Goal: Navigation & Orientation: Find specific page/section

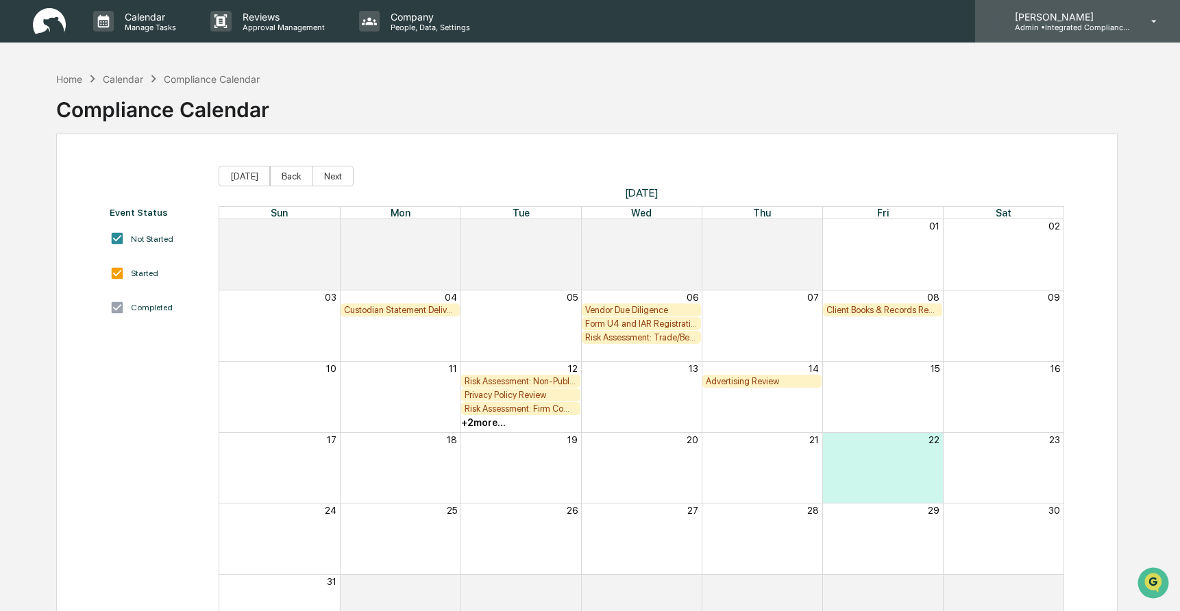
click at [1047, 24] on p "Admin • Integrated Compliance Advisors" at bounding box center [1067, 28] width 127 height 10
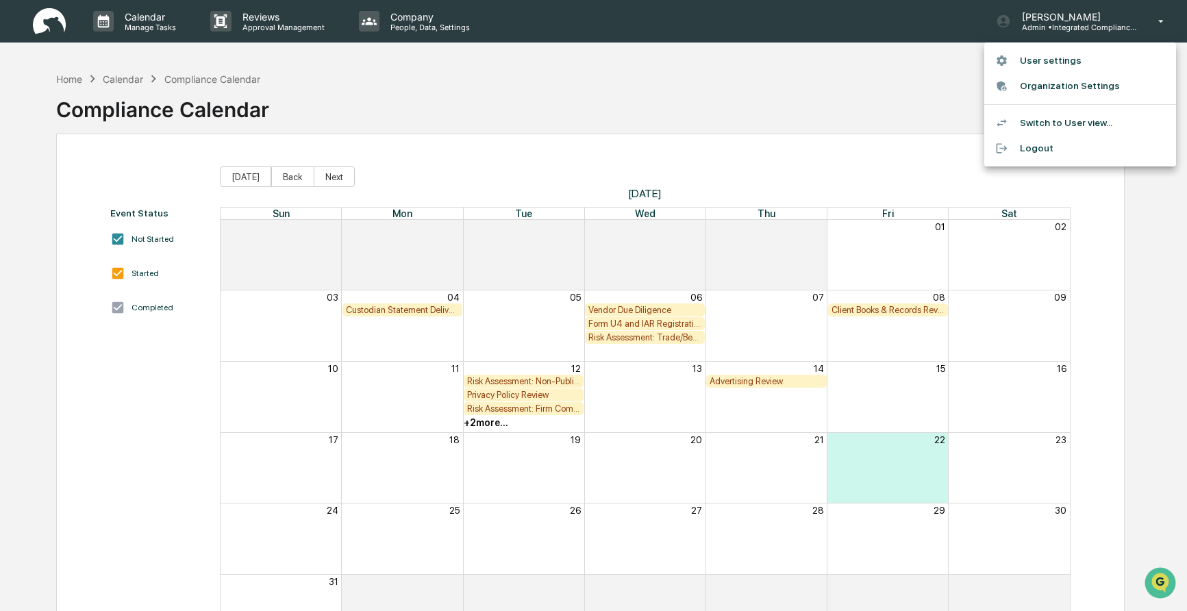
click at [421, 118] on div at bounding box center [593, 305] width 1187 height 611
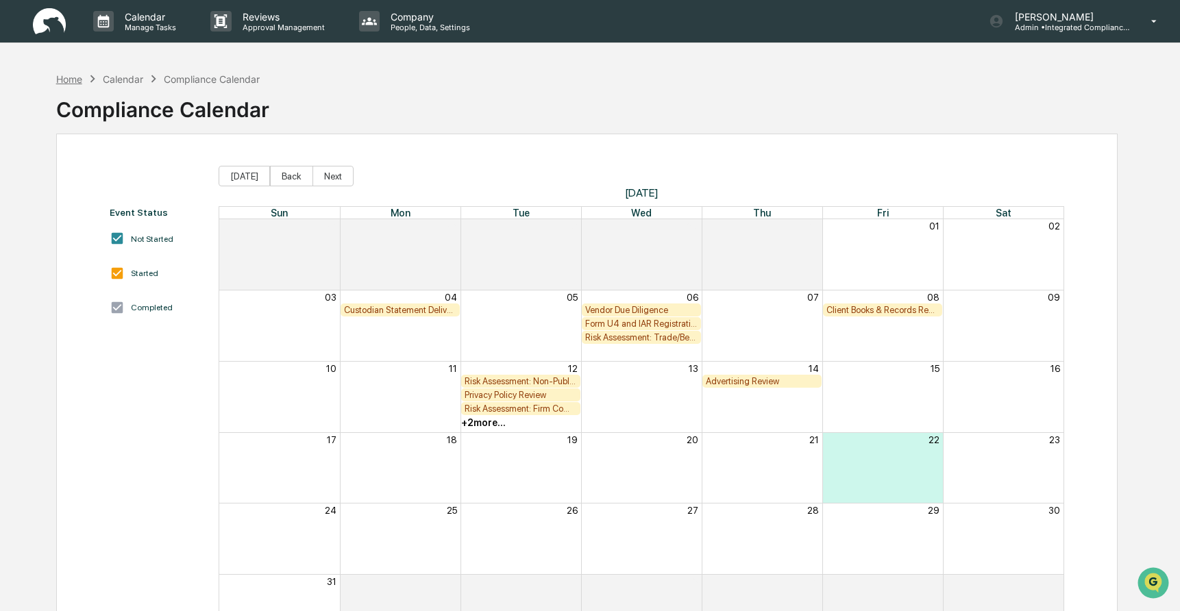
click at [59, 80] on div "Home" at bounding box center [69, 79] width 26 height 12
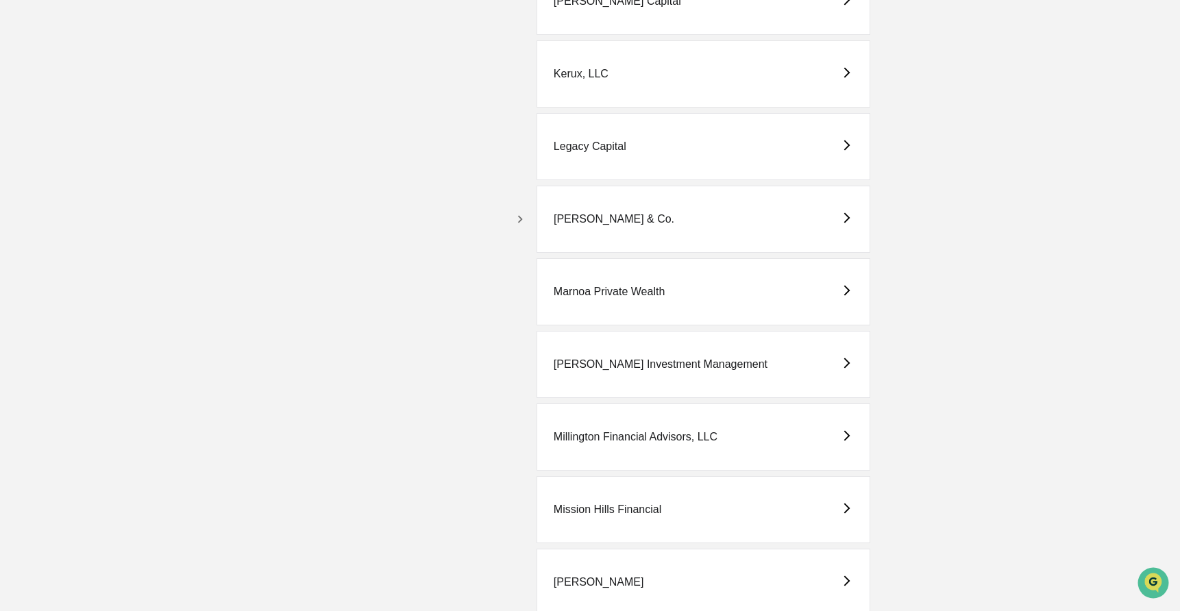
scroll to position [2728, 0]
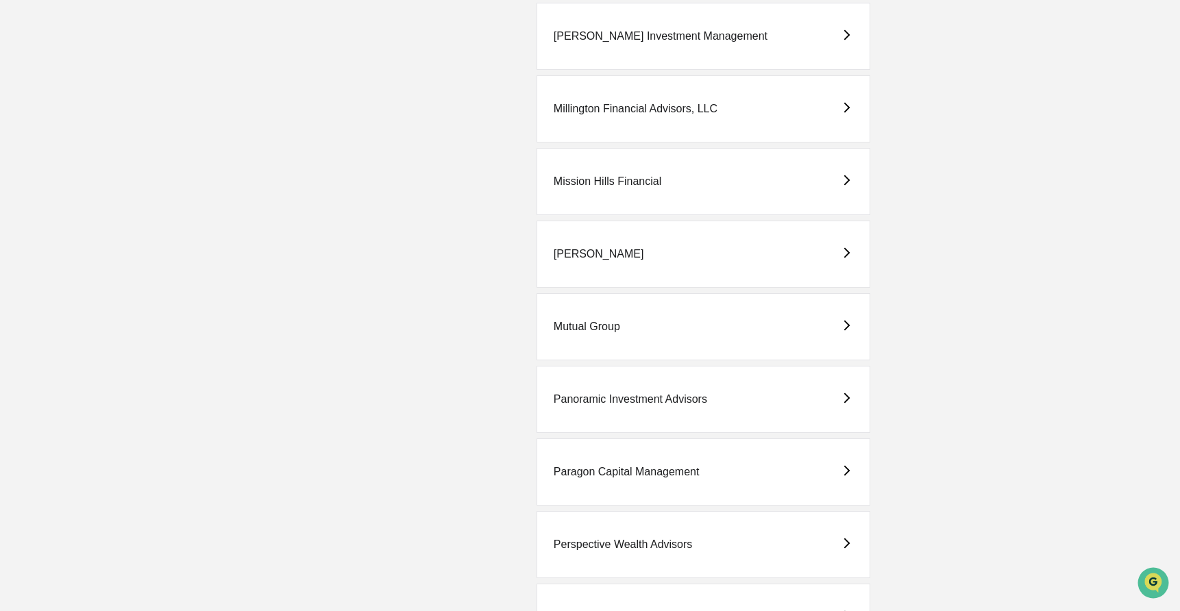
click at [592, 257] on div "[PERSON_NAME]" at bounding box center [599, 254] width 90 height 12
